Goal: Transaction & Acquisition: Purchase product/service

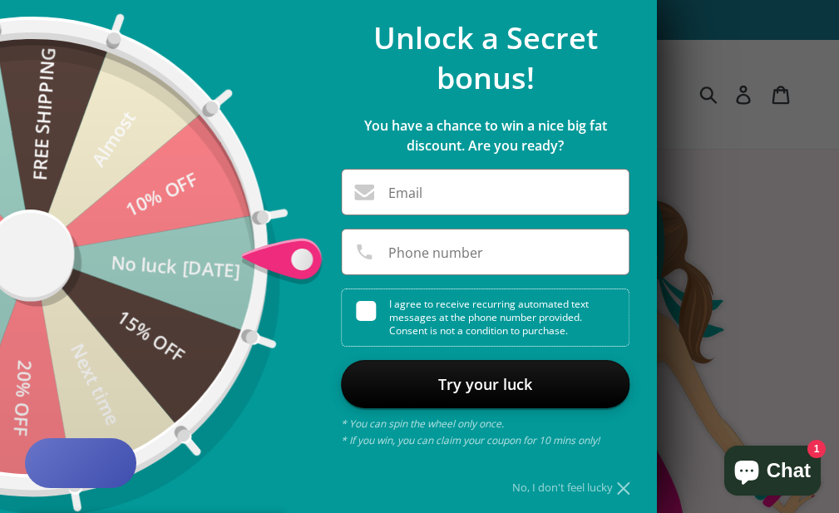
click at [603, 488] on div "No, I don't feel lucky" at bounding box center [485, 487] width 288 height 11
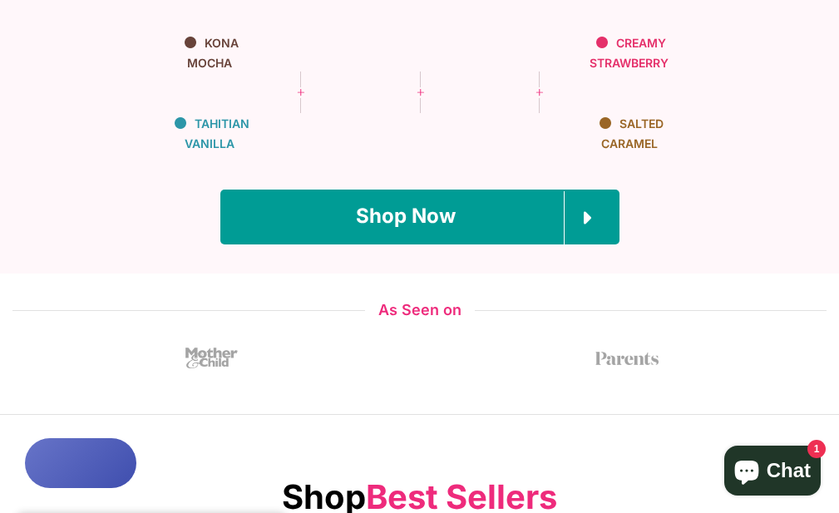
scroll to position [831, 0]
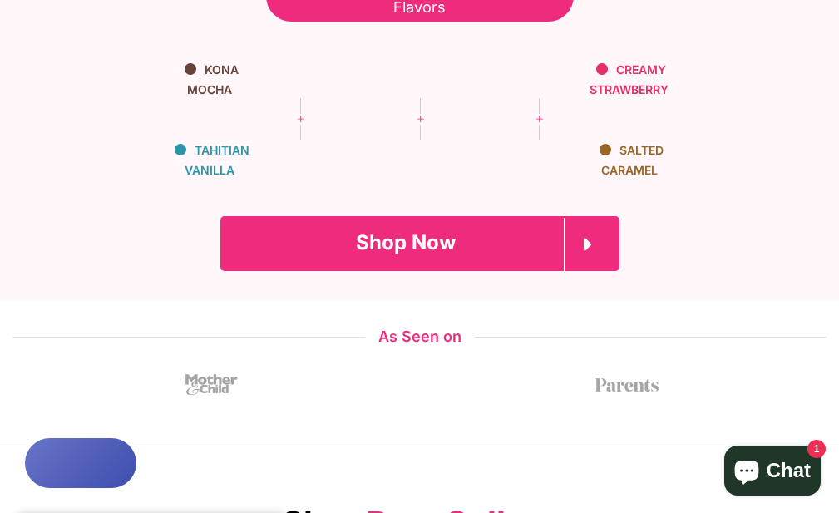
click at [513, 216] on link "Shop Now" at bounding box center [419, 243] width 399 height 55
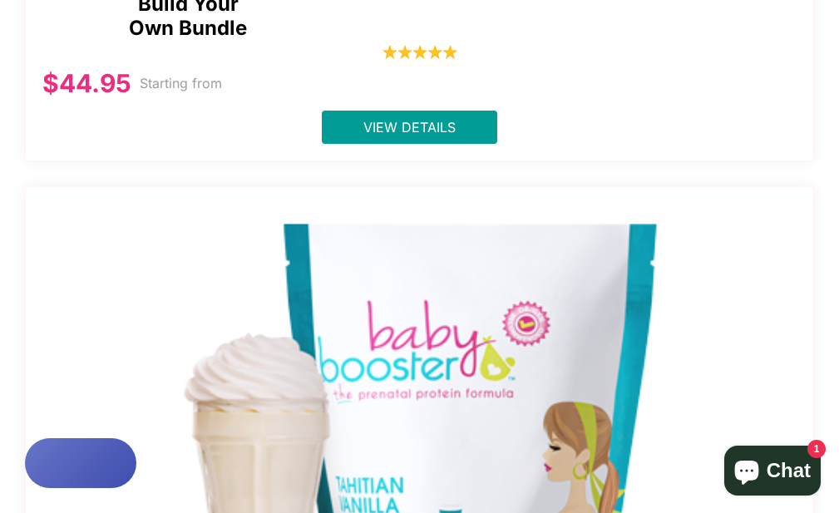
scroll to position [997, 0]
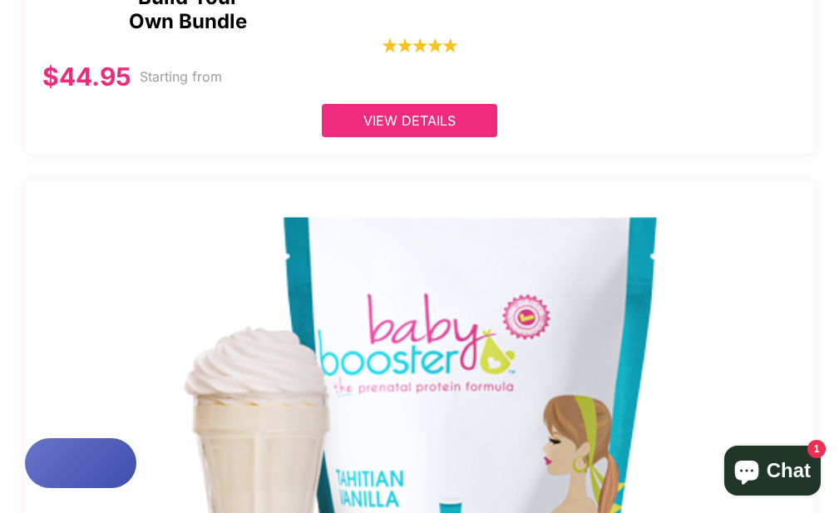
click at [440, 121] on span "View Details" at bounding box center [409, 120] width 92 height 17
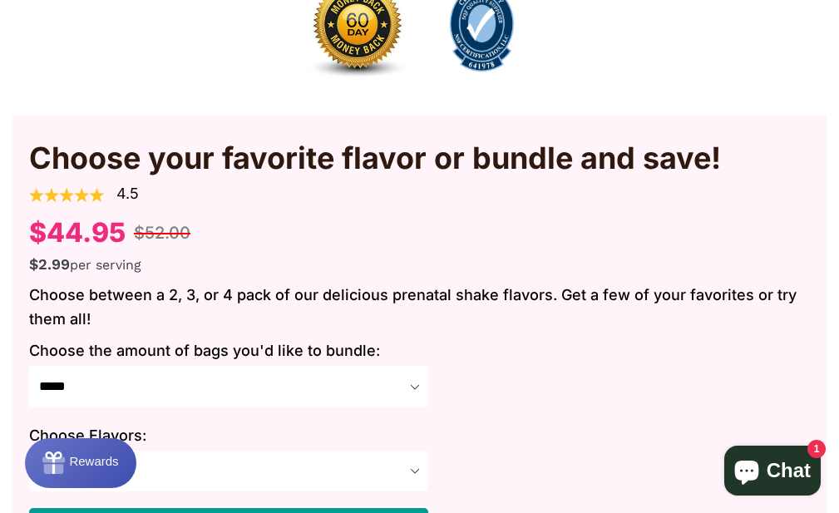
scroll to position [1080, 0]
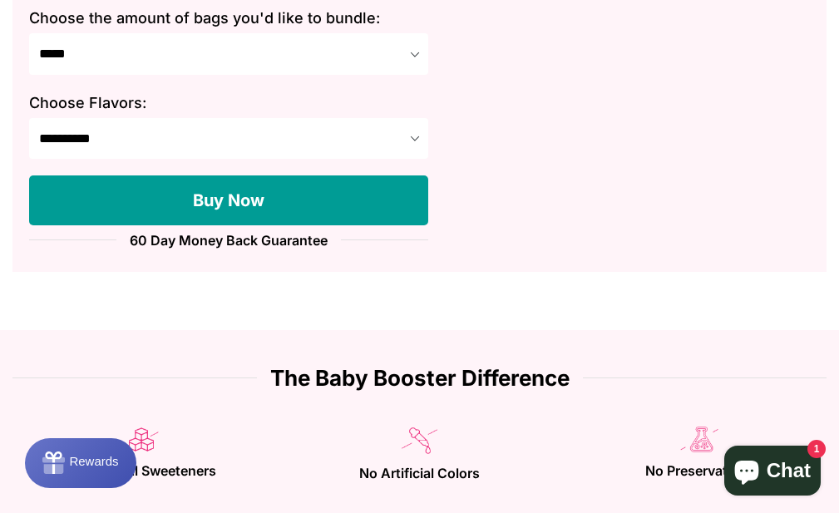
click at [406, 186] on button "Buy Now" at bounding box center [228, 200] width 399 height 50
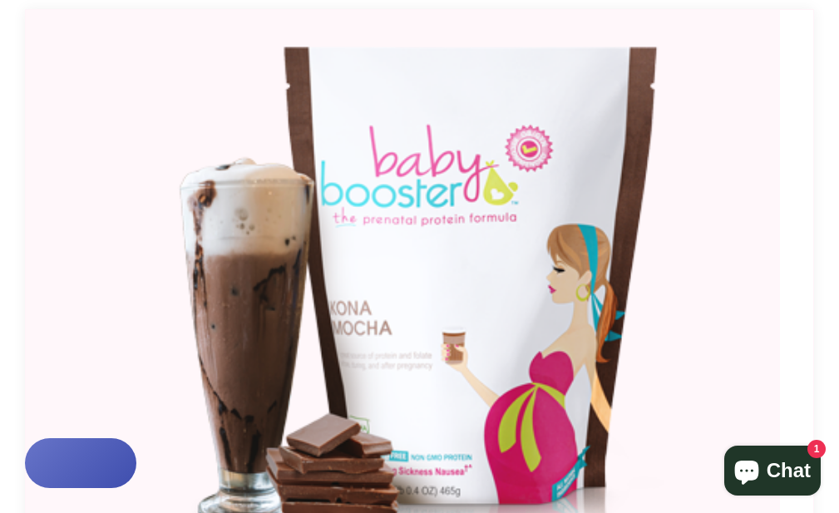
scroll to position [3740, 0]
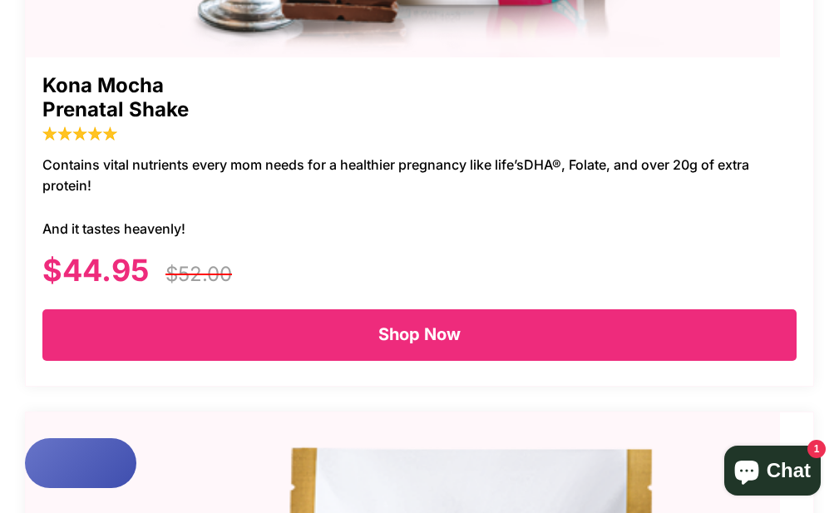
click at [422, 324] on span "Shop Now" at bounding box center [419, 334] width 82 height 20
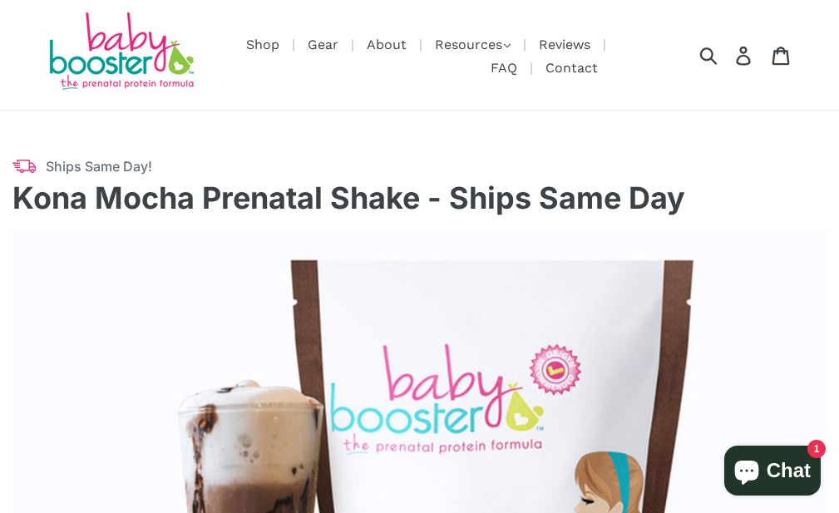
select select "******"
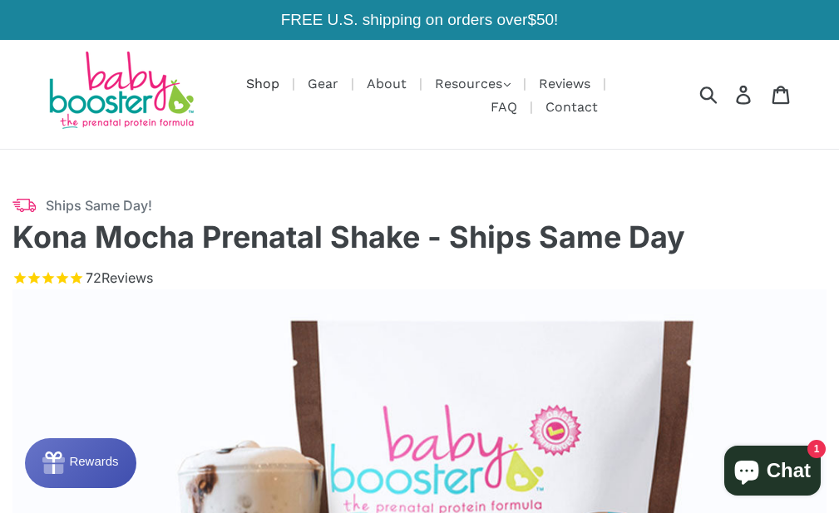
click at [288, 86] on link "Shop" at bounding box center [263, 83] width 50 height 21
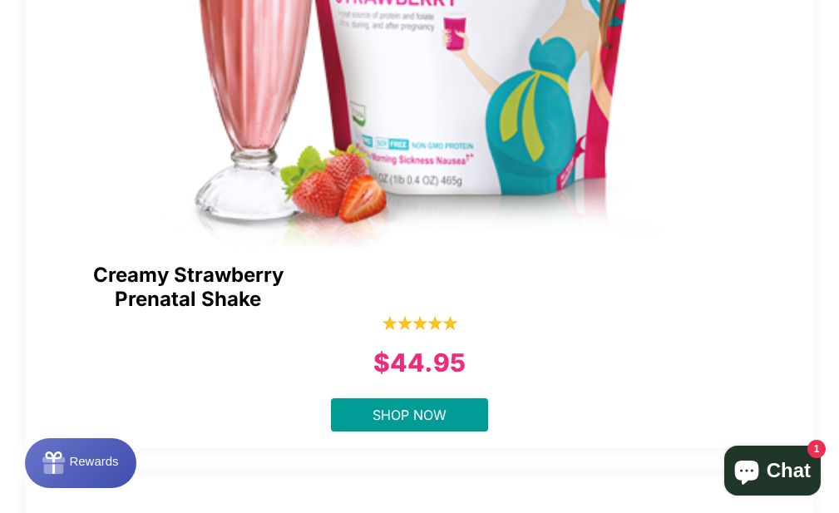
scroll to position [3970, 0]
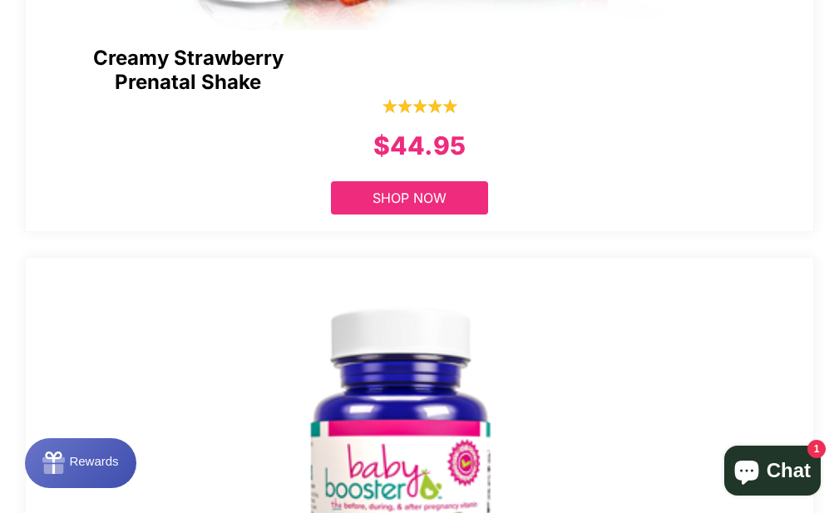
click at [448, 185] on link "Shop Now" at bounding box center [409, 197] width 157 height 33
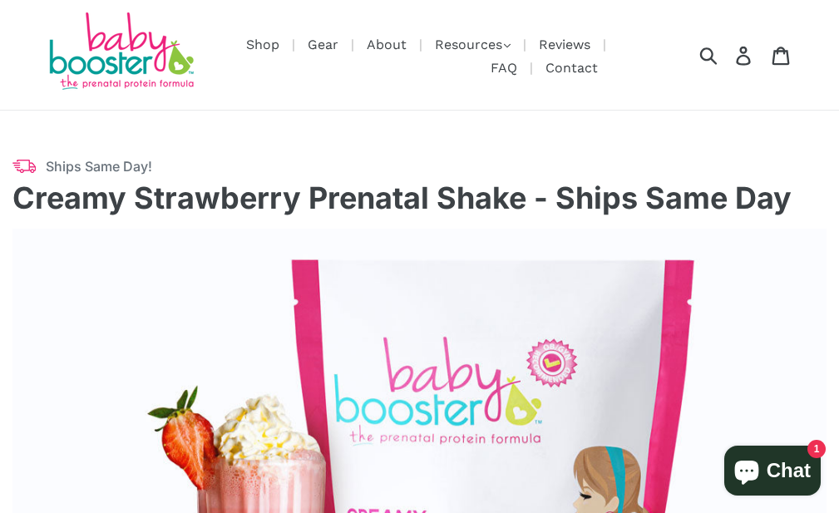
select select "******"
